Goal: Information Seeking & Learning: Learn about a topic

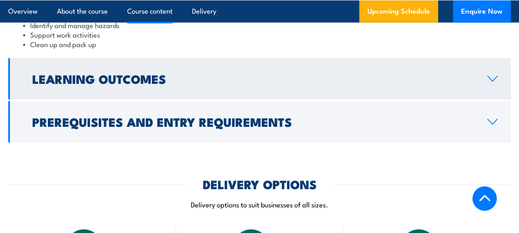
scroll to position [850, 0]
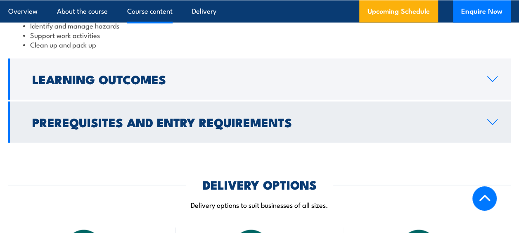
click at [167, 117] on h2 "Prerequisites and Entry Requirements" at bounding box center [253, 122] width 442 height 11
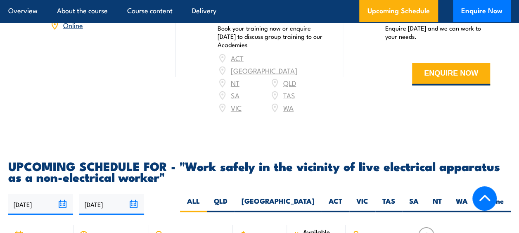
scroll to position [1252, 0]
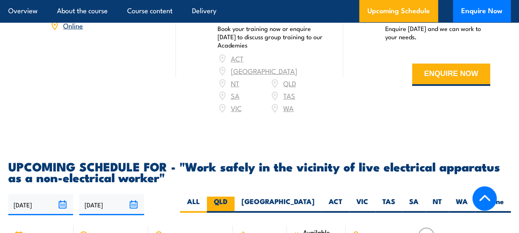
click at [235, 197] on label "QLD" at bounding box center [221, 205] width 28 height 16
click at [233, 197] on input "QLD" at bounding box center [230, 199] width 5 height 5
radio input "true"
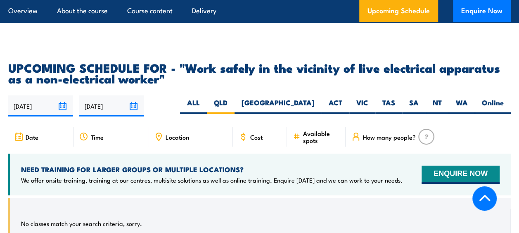
scroll to position [1296, 0]
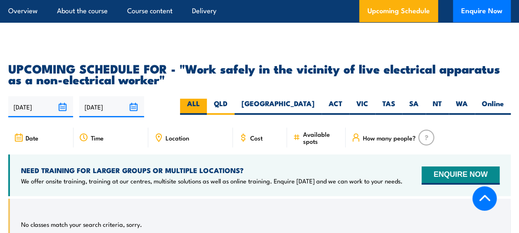
click at [207, 99] on label "ALL" at bounding box center [193, 107] width 27 height 16
click at [205, 99] on input "ALL" at bounding box center [202, 101] width 5 height 5
radio input "true"
